Goal: Task Accomplishment & Management: Complete application form

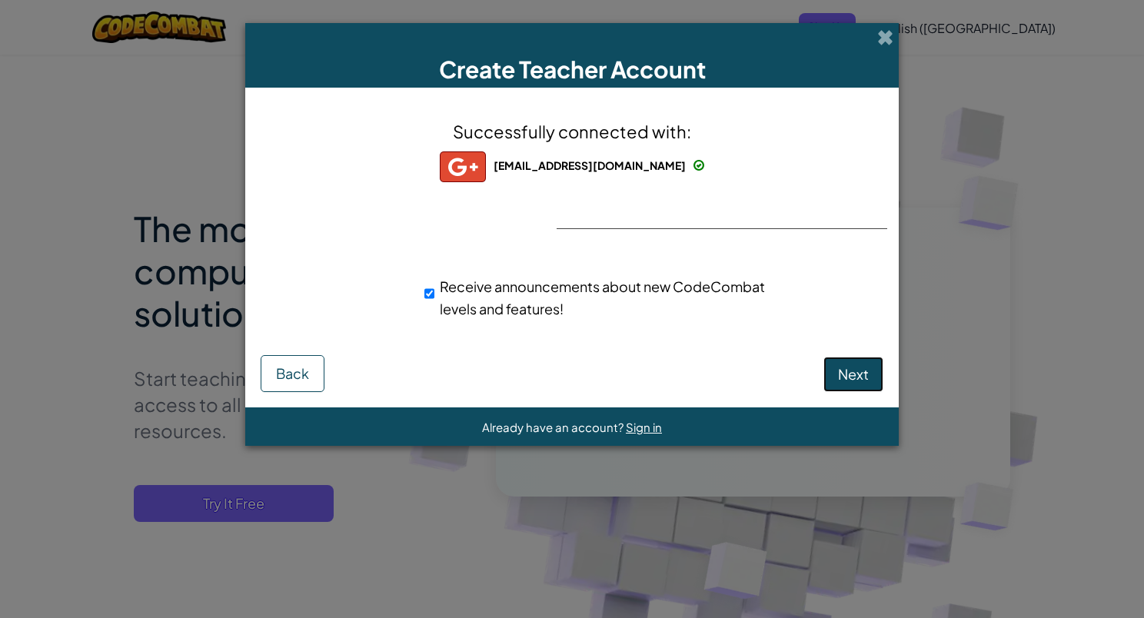
click at [868, 368] on span "Next" at bounding box center [853, 374] width 31 height 18
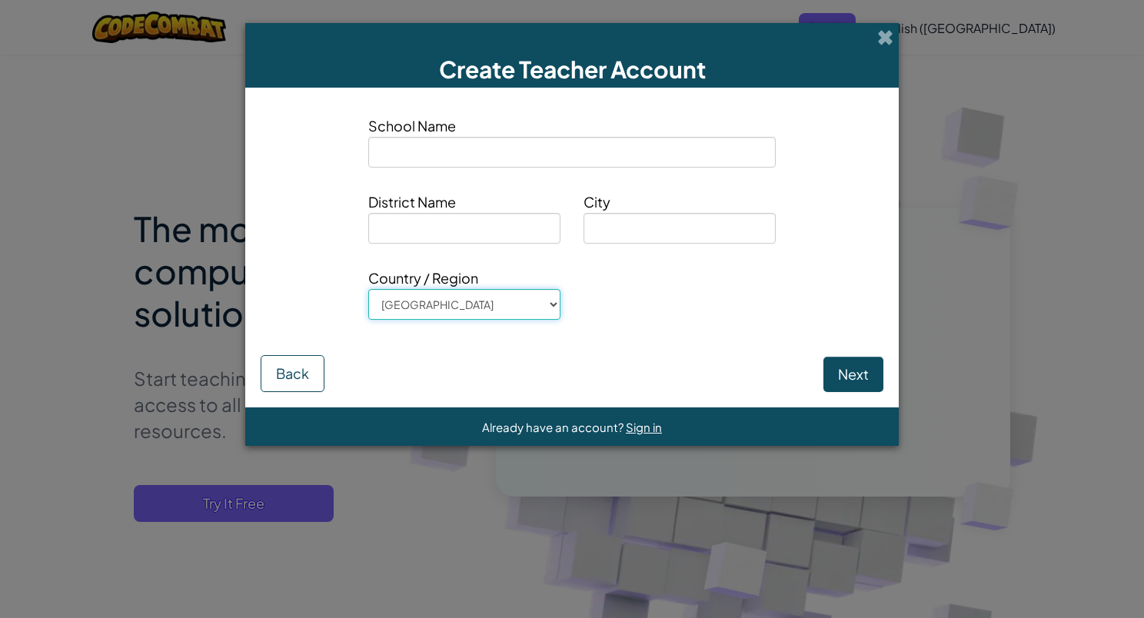
click at [483, 311] on select "[GEOGRAPHIC_DATA] [GEOGRAPHIC_DATA] [GEOGRAPHIC_DATA] [GEOGRAPHIC_DATA] [US_STA…" at bounding box center [464, 304] width 192 height 31
select select "[GEOGRAPHIC_DATA]"
click at [368, 289] on select "[GEOGRAPHIC_DATA] [GEOGRAPHIC_DATA] [GEOGRAPHIC_DATA] [GEOGRAPHIC_DATA] [US_STA…" at bounding box center [464, 304] width 192 height 31
click at [467, 152] on input at bounding box center [571, 152] width 407 height 31
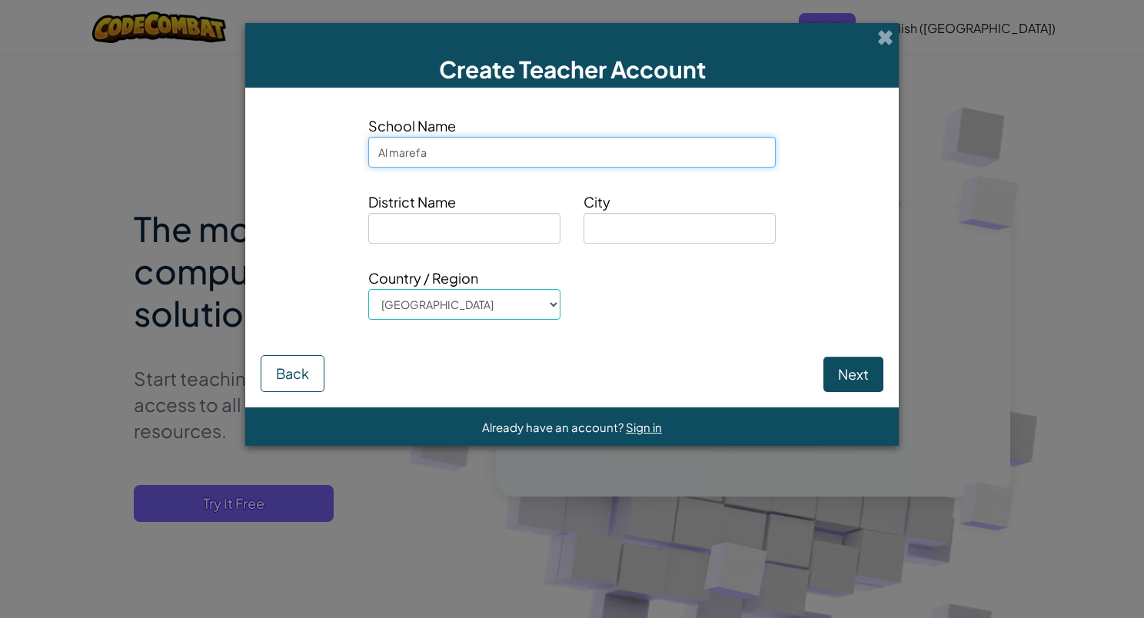
click at [410, 151] on input "Al marefa" at bounding box center [571, 152] width 407 height 31
type input "Al marifa"
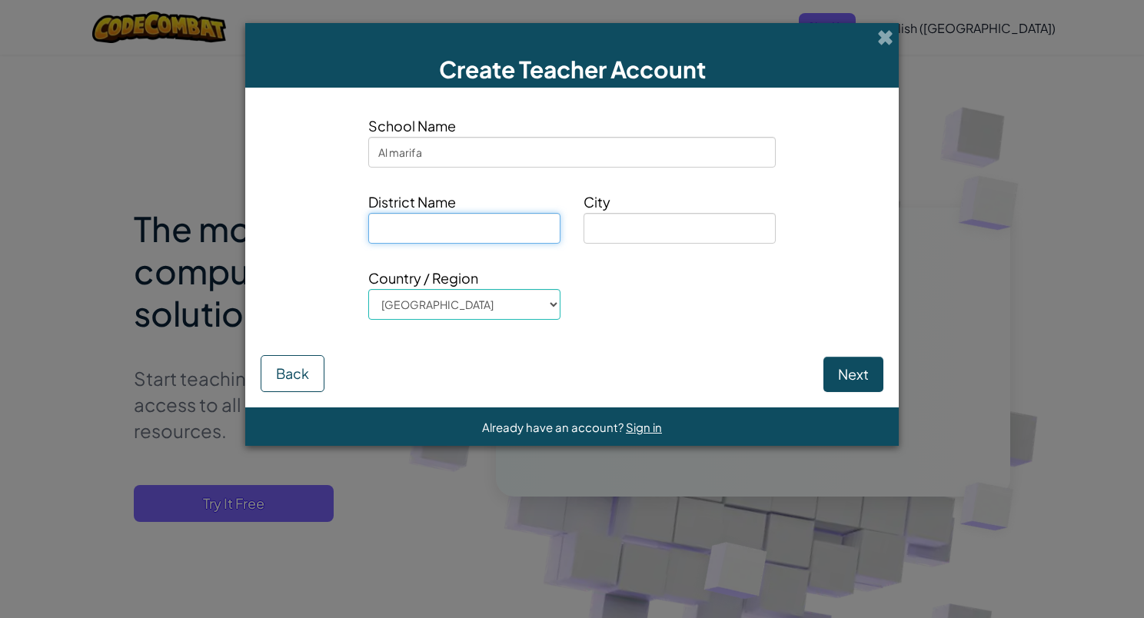
click at [420, 227] on input at bounding box center [464, 228] width 192 height 31
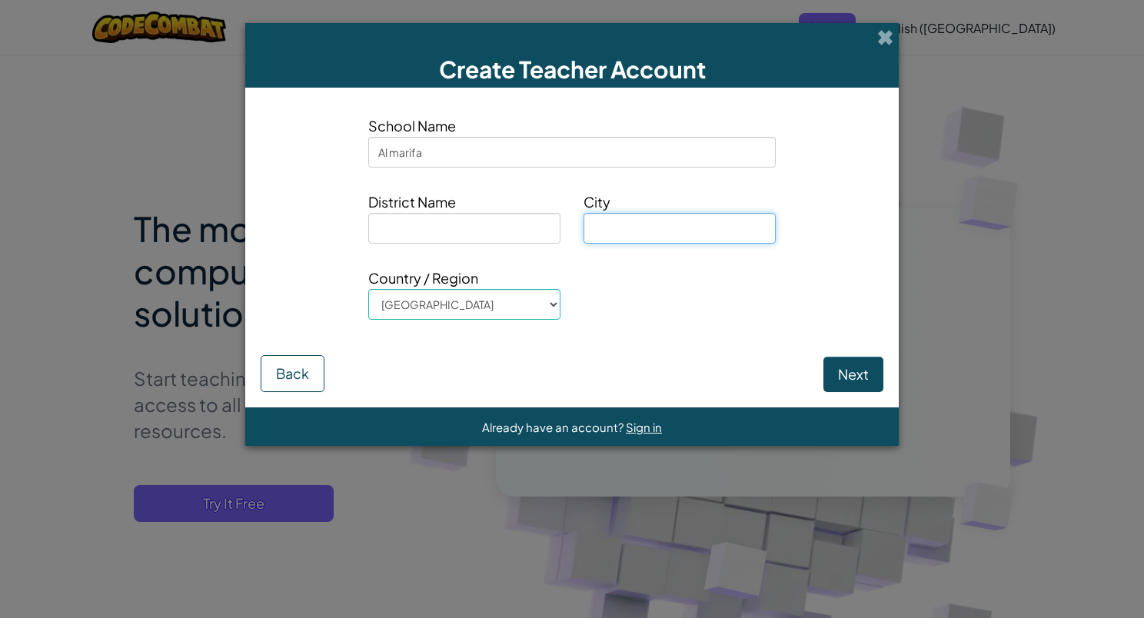
click at [633, 224] on input at bounding box center [679, 228] width 192 height 31
type input "sharjah"
click at [857, 389] on button "Next" at bounding box center [853, 374] width 60 height 35
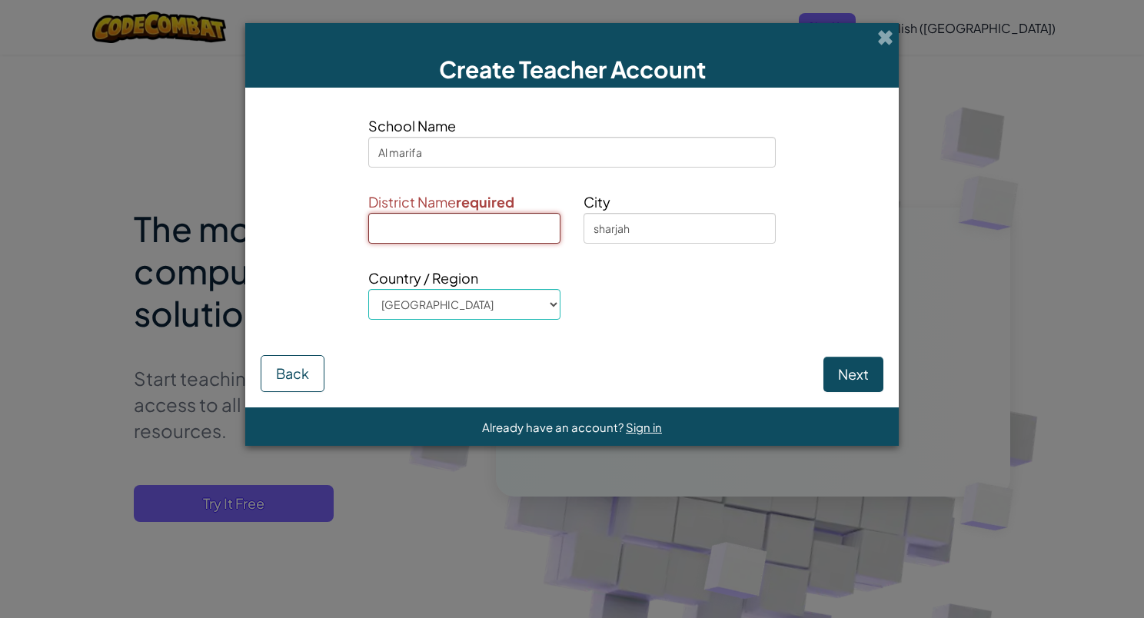
click at [473, 234] on input at bounding box center [464, 228] width 192 height 31
type input "sharjah"
click at [850, 370] on button "Next" at bounding box center [853, 374] width 60 height 35
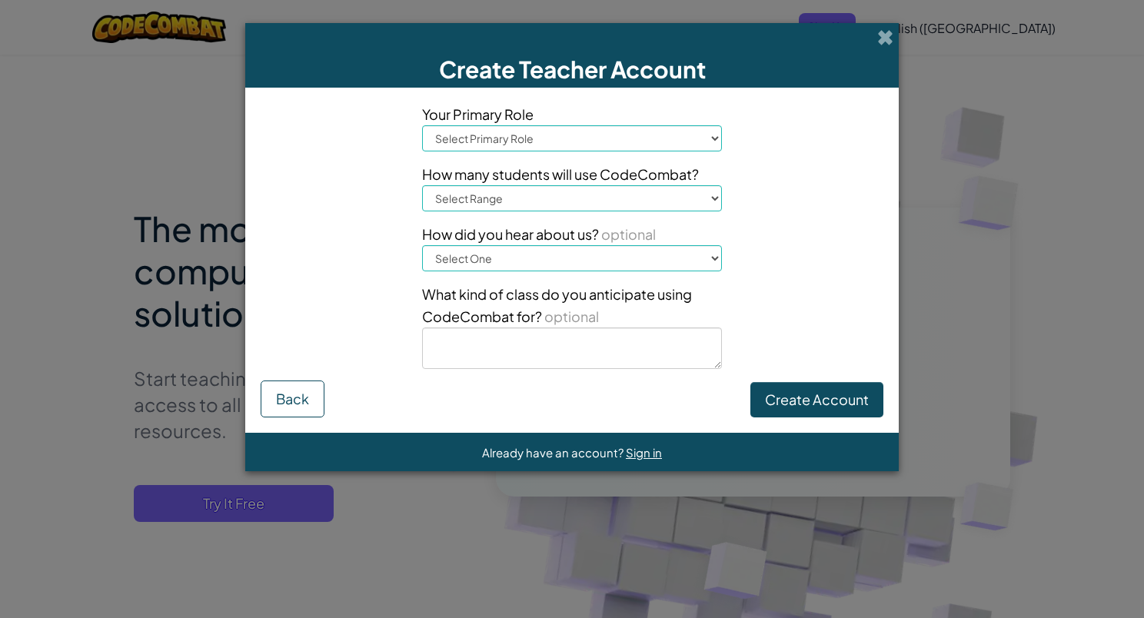
click at [659, 142] on select "Select Primary Role Principal Parent Technology coordinator Teacher Curriculum …" at bounding box center [572, 138] width 300 height 26
click at [422, 125] on select "Select Primary Role Principal Parent Technology coordinator Teacher Curriculum …" at bounding box center [572, 138] width 300 height 26
click at [570, 226] on span "How did you hear about us?" at bounding box center [510, 234] width 177 height 18
click at [566, 208] on select "Select Range 1-10 11-50 [PHONE_NUMBER] [PHONE_NUMBER] 1000+" at bounding box center [572, 198] width 300 height 26
click at [756, 164] on div "Your Primary Role Select Primary Role Principal Parent Technology coordinator T…" at bounding box center [572, 241] width 646 height 277
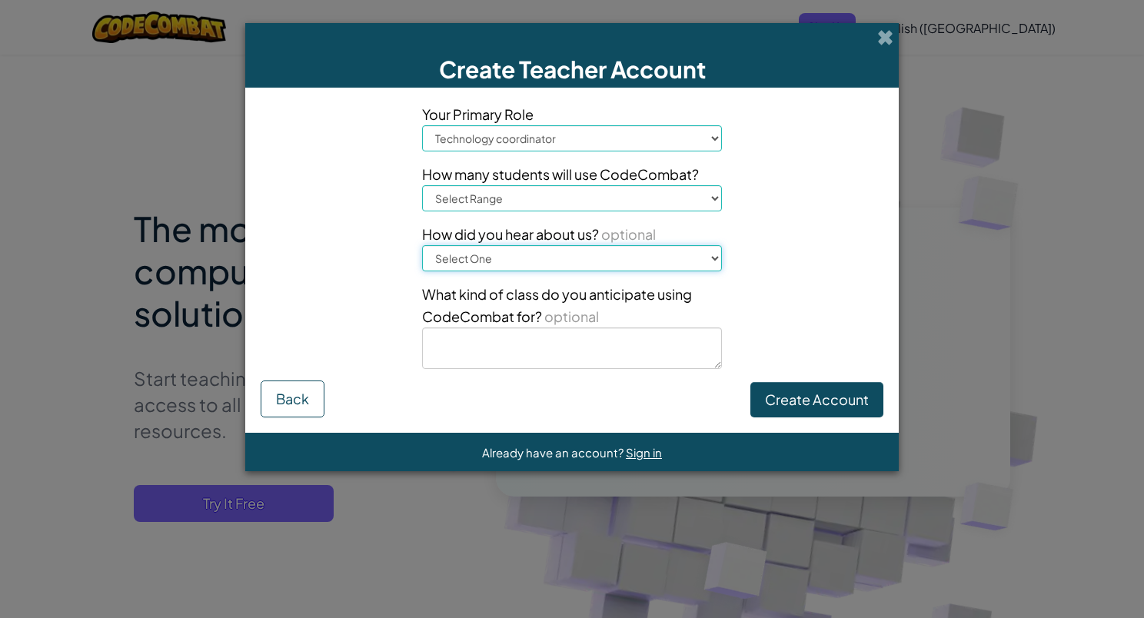
click at [495, 248] on select "Select One Conference (e.g. ISTE) [DOMAIN_NAME][URL] of Code A teacher An admin…" at bounding box center [572, 258] width 300 height 26
click at [532, 130] on select "Select Primary Role Principal Parent Technology coordinator Teacher Curriculum …" at bounding box center [572, 138] width 300 height 26
select select "Advisor"
click at [422, 125] on select "Select Primary Role Principal Parent Technology coordinator Teacher Curriculum …" at bounding box center [572, 138] width 300 height 26
click at [498, 259] on select "Select One Conference (e.g. ISTE) [DOMAIN_NAME][URL] of Code A teacher An admin…" at bounding box center [572, 258] width 300 height 26
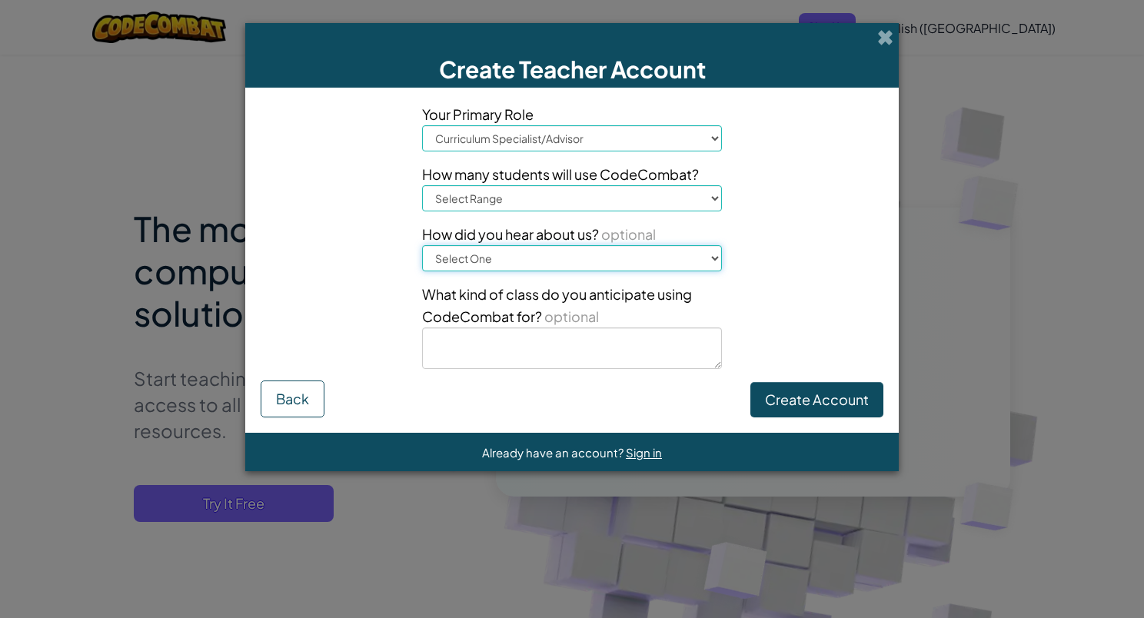
click at [498, 259] on select "Select One Conference (e.g. ISTE) [DOMAIN_NAME][URL] of Code A teacher An admin…" at bounding box center [572, 258] width 300 height 26
click at [515, 194] on select "Select Range 1-10 11-50 [PHONE_NUMBER] [PHONE_NUMBER] 1000+" at bounding box center [572, 198] width 300 height 26
select select "51-100"
click at [422, 185] on select "Select Range 1-10 11-50 [PHONE_NUMBER] [PHONE_NUMBER] 1000+" at bounding box center [572, 198] width 300 height 26
click at [492, 265] on select "Select One Conference (e.g. ISTE) [DOMAIN_NAME][URL] of Code A teacher An admin…" at bounding box center [572, 258] width 300 height 26
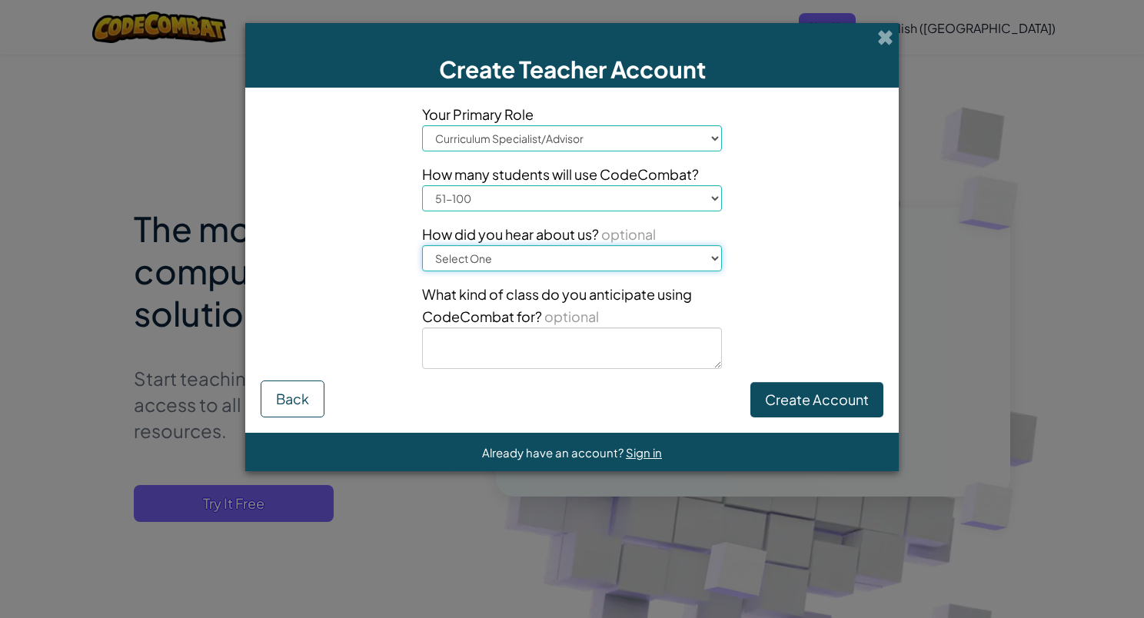
select select "Google"
click at [422, 245] on select "Select One Conference (e.g. ISTE) [DOMAIN_NAME][URL] of Code A teacher An admin…" at bounding box center [572, 258] width 300 height 26
click at [498, 341] on textarea at bounding box center [572, 348] width 300 height 42
type textarea "r"
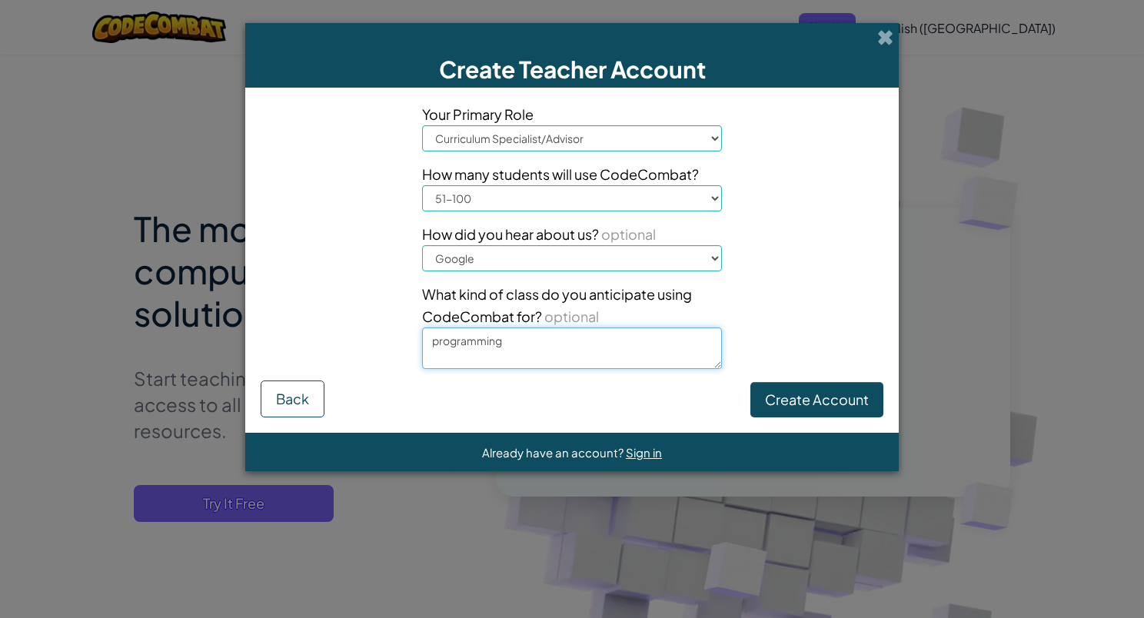
type textarea "programming"
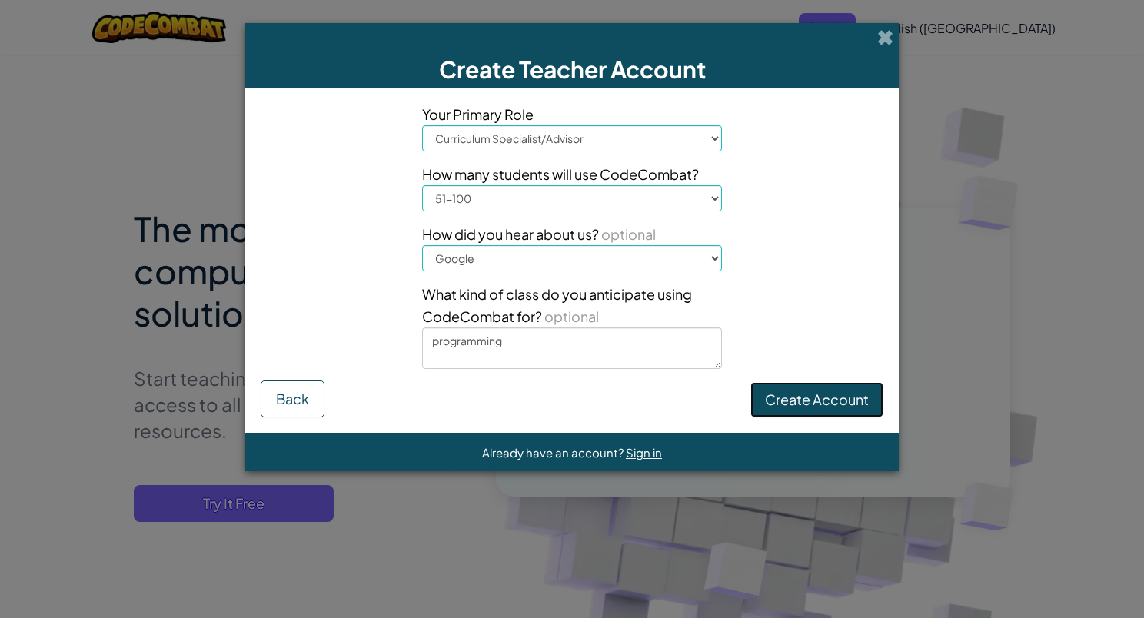
click at [831, 387] on button "Create Account" at bounding box center [816, 399] width 133 height 35
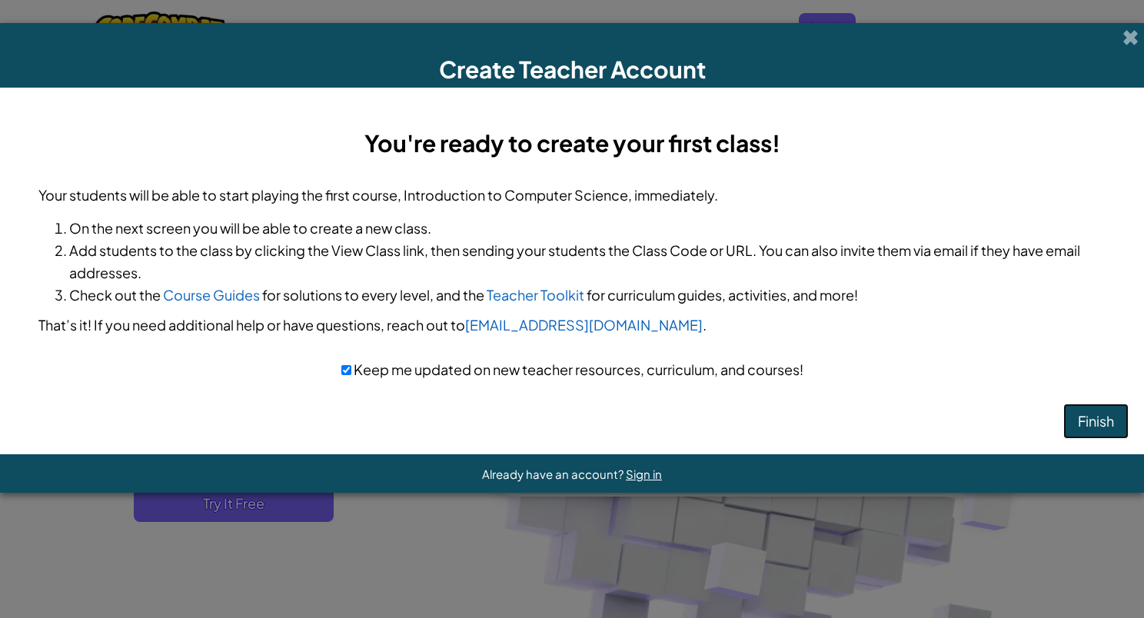
click at [1081, 423] on button "Finish" at bounding box center [1095, 421] width 65 height 35
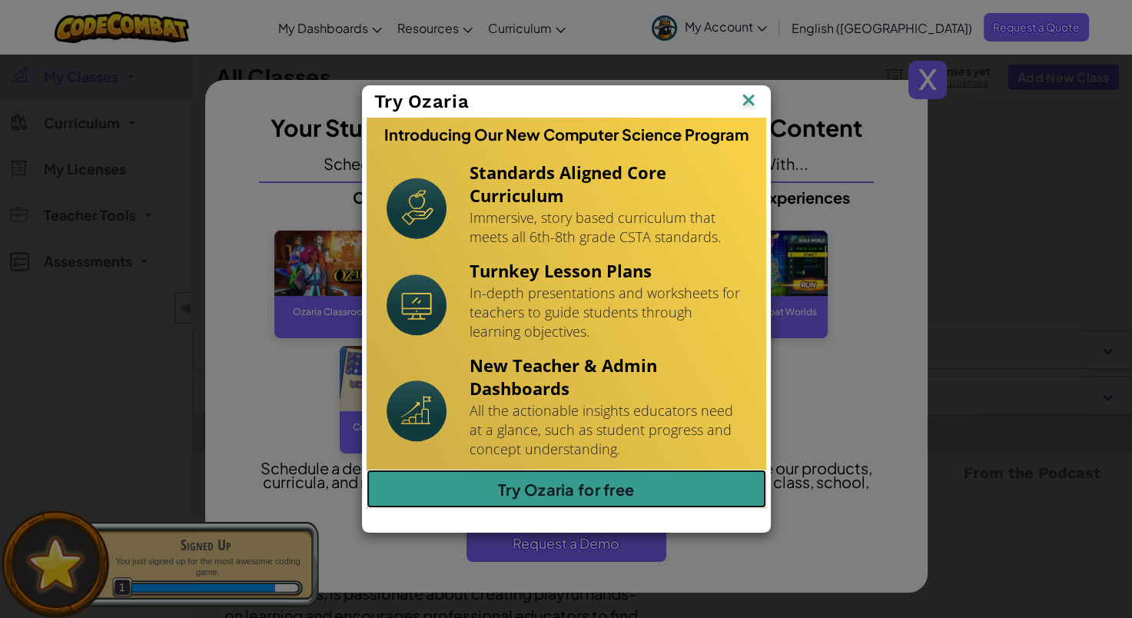
click at [575, 489] on link "Try Ozaria for free" at bounding box center [567, 489] width 400 height 38
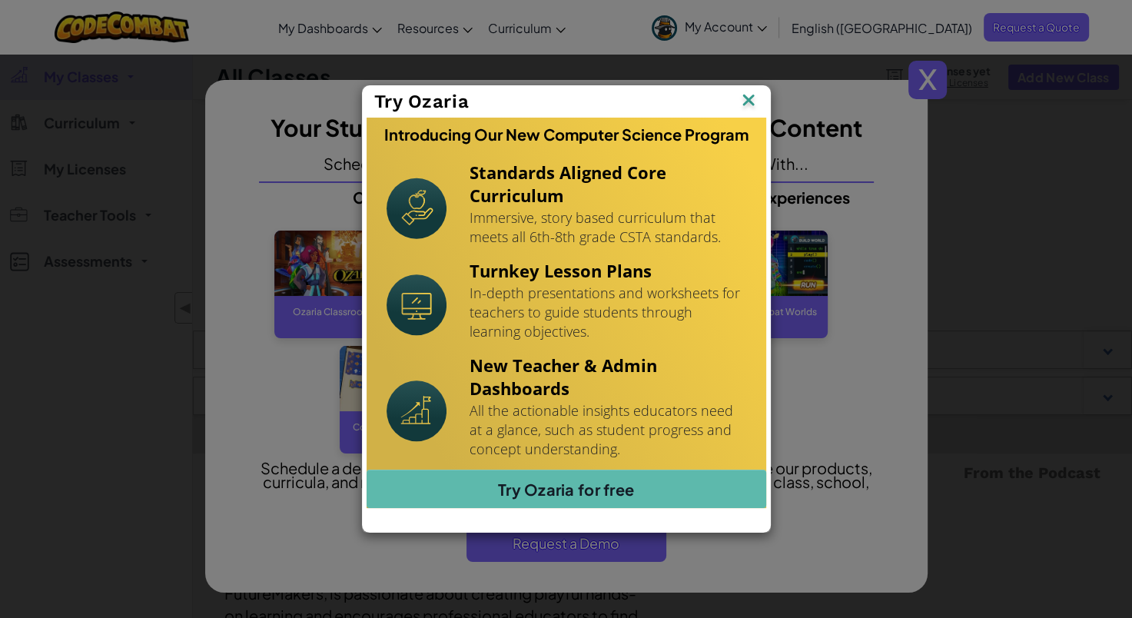
click at [749, 101] on img at bounding box center [749, 101] width 20 height 23
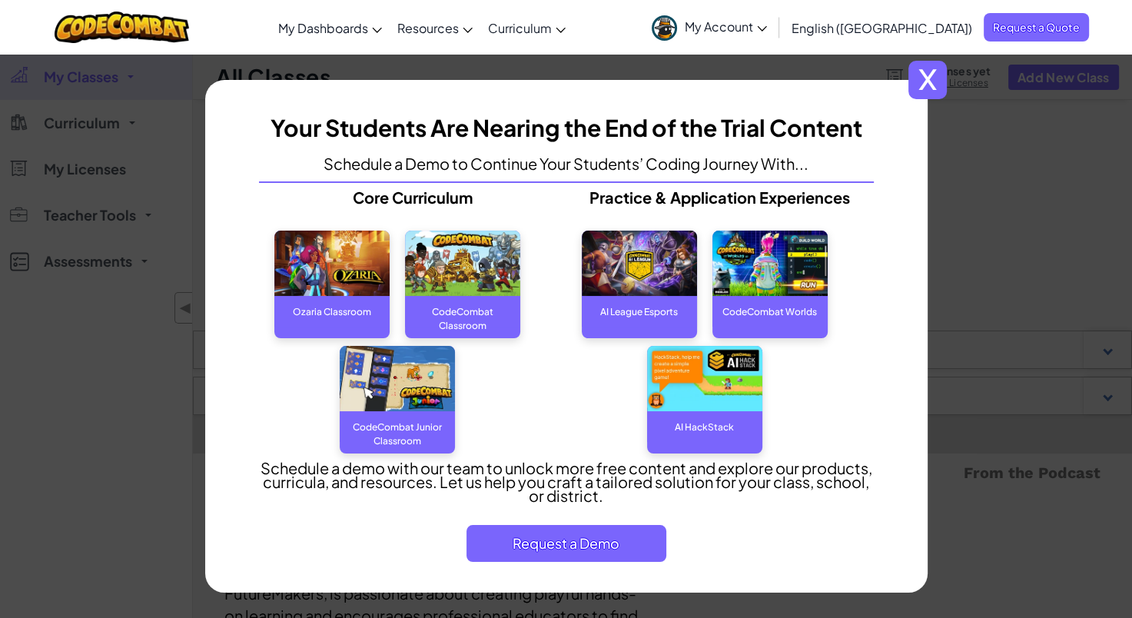
click at [931, 72] on span "x" at bounding box center [928, 80] width 38 height 38
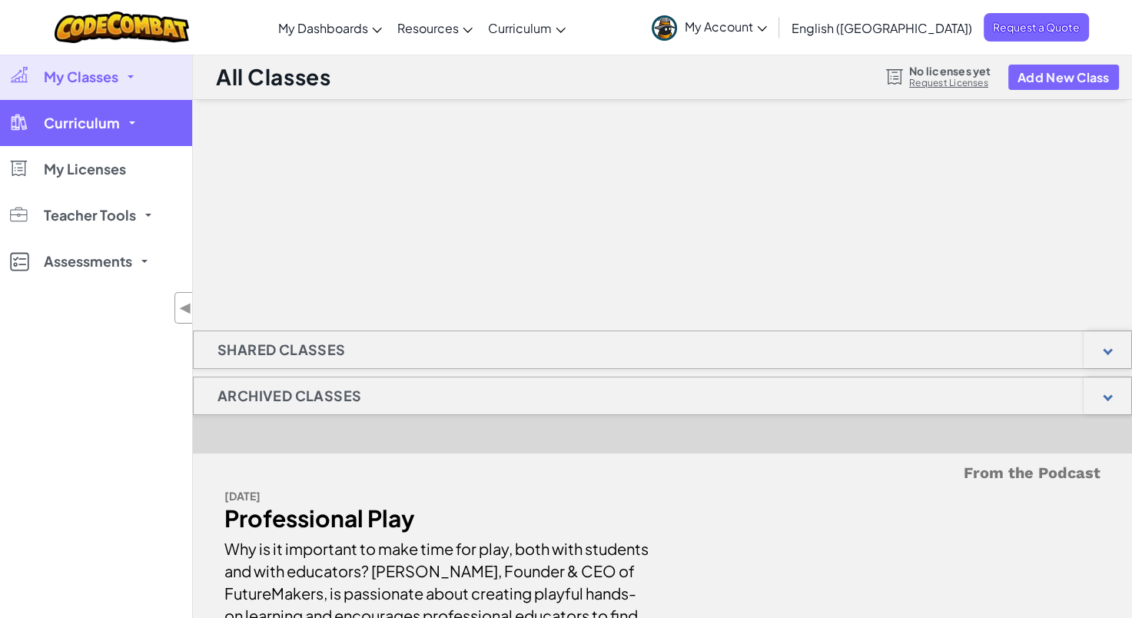
click at [120, 126] on link "Curriculum" at bounding box center [96, 123] width 192 height 46
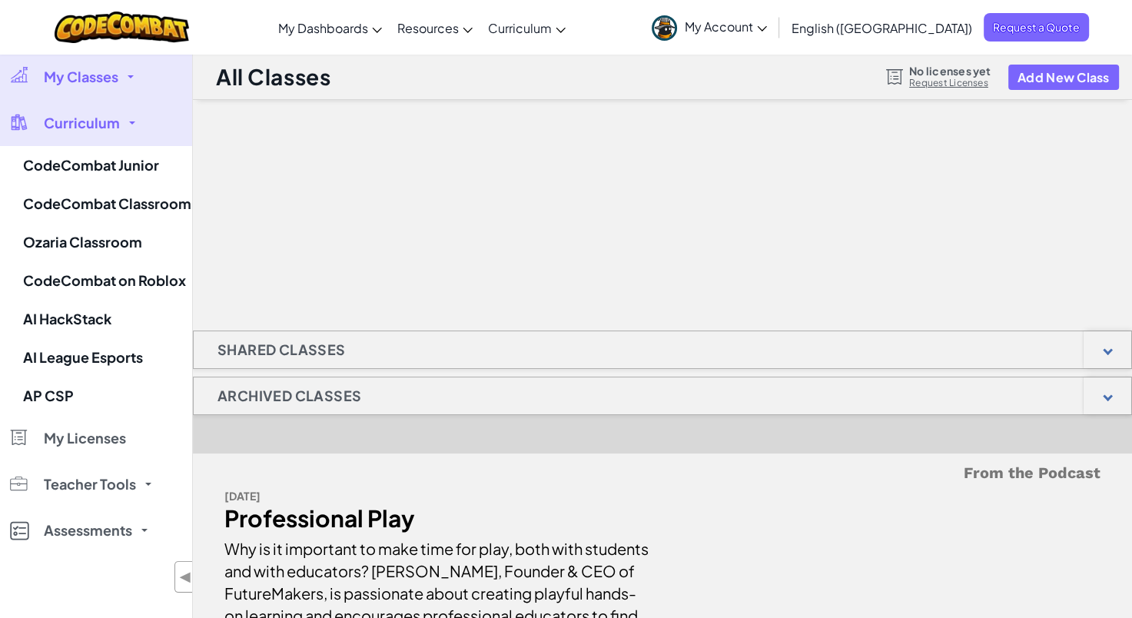
click at [120, 126] on link "Curriculum" at bounding box center [96, 123] width 192 height 46
